Goal: Task Accomplishment & Management: Manage account settings

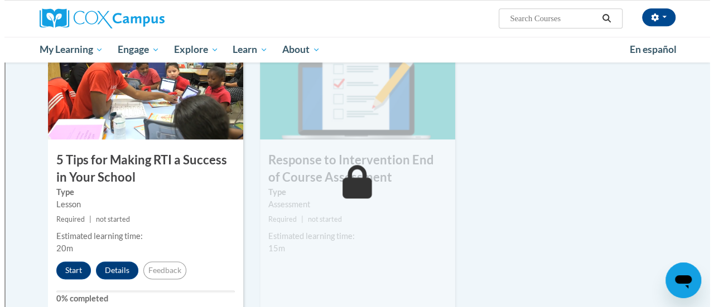
scroll to position [571, 0]
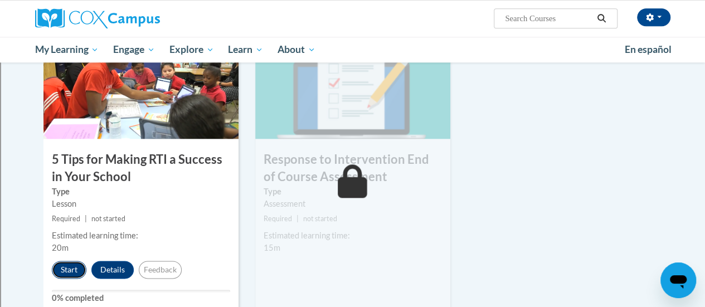
click at [66, 266] on button "Start" at bounding box center [69, 270] width 35 height 18
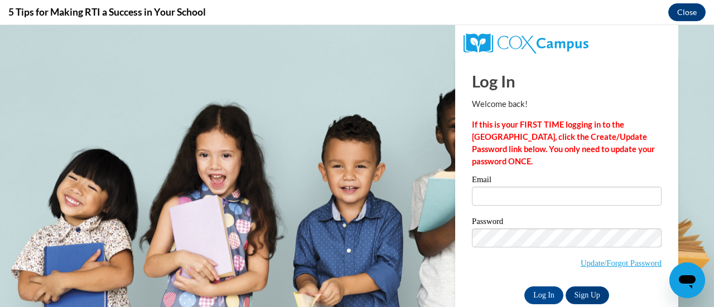
scroll to position [0, 0]
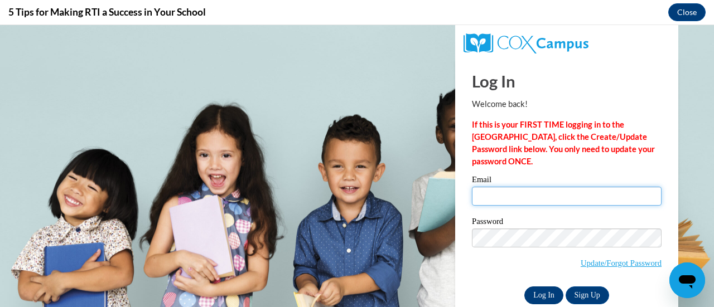
type input "pamela.christopherson@rusd.org"
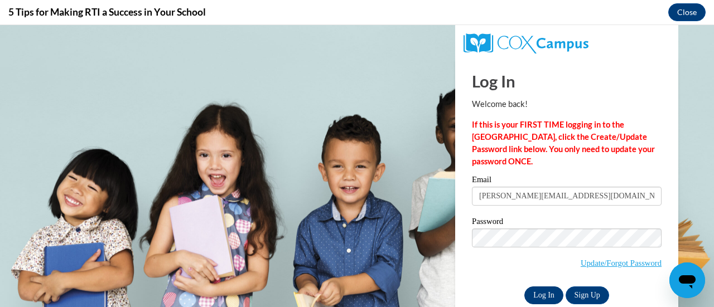
click at [532, 297] on input "Log In" at bounding box center [543, 296] width 39 height 18
